Goal: Navigation & Orientation: Find specific page/section

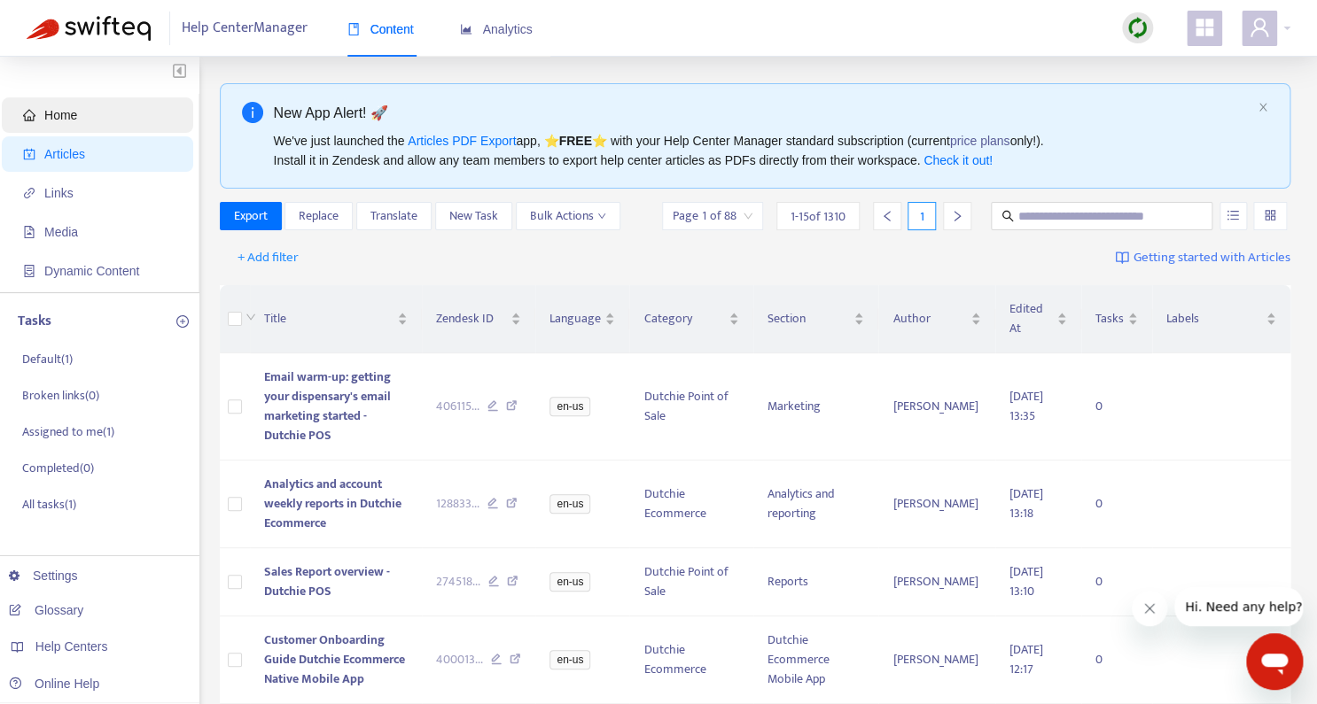
click at [65, 111] on span "Home" at bounding box center [60, 115] width 33 height 14
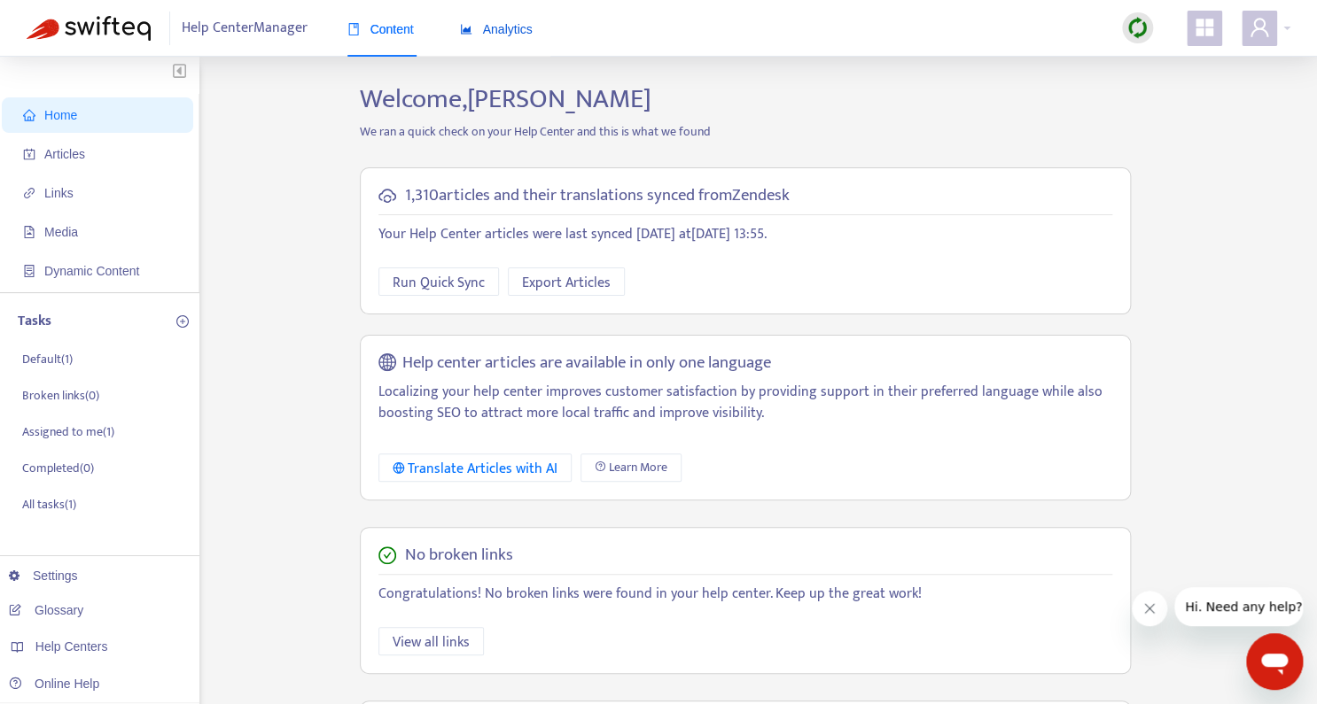
click at [509, 21] on div "Analytics" at bounding box center [496, 28] width 73 height 19
